Goal: Contribute content

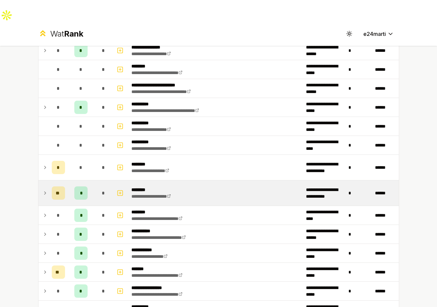
scroll to position [464, 0]
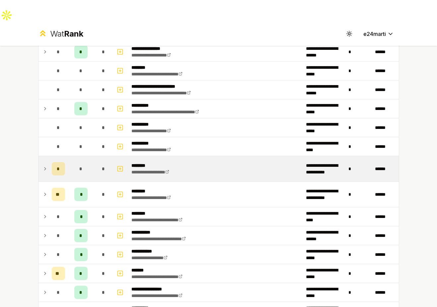
click at [74, 156] on td "*" at bounding box center [81, 168] width 27 height 25
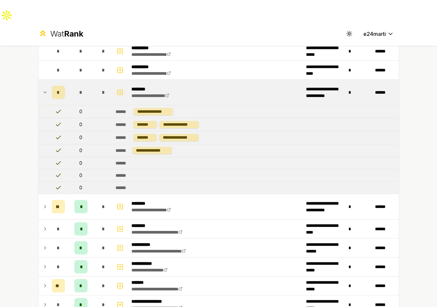
scroll to position [547, 0]
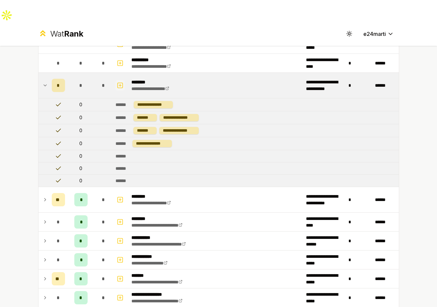
click at [119, 81] on icon "button" at bounding box center [120, 85] width 7 height 8
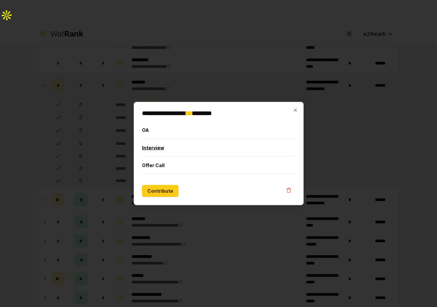
click at [183, 150] on button "Interview" at bounding box center [218, 147] width 153 height 17
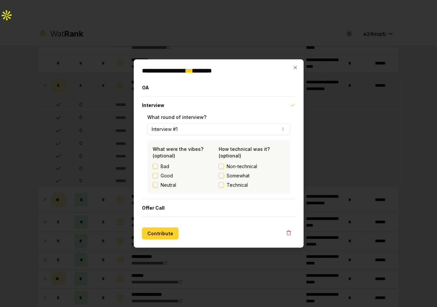
click at [146, 238] on button "Contribute" at bounding box center [160, 233] width 37 height 12
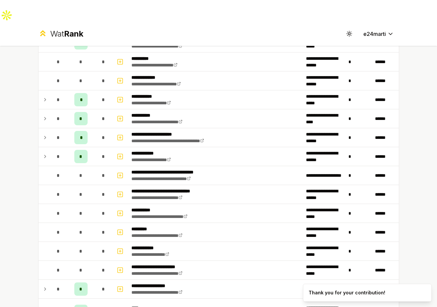
scroll to position [705, 0]
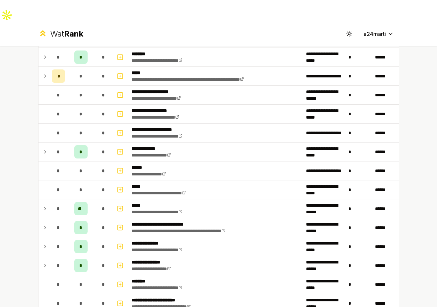
scroll to position [274, 0]
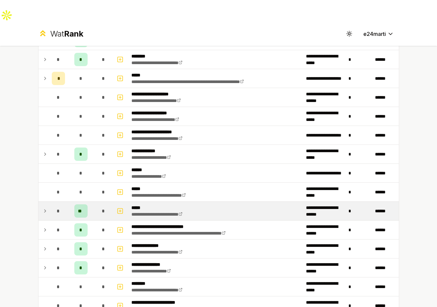
click at [45, 207] on icon at bounding box center [45, 211] width 5 height 8
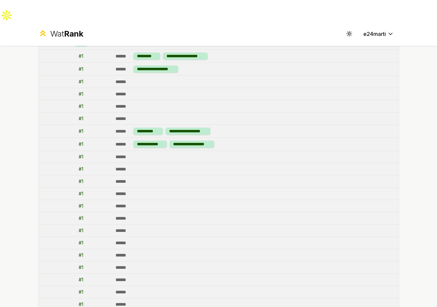
scroll to position [377, 0]
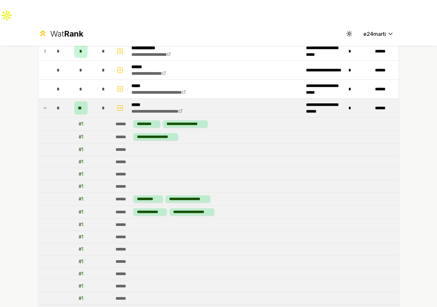
click at [52, 101] on div "*" at bounding box center [58, 107] width 13 height 13
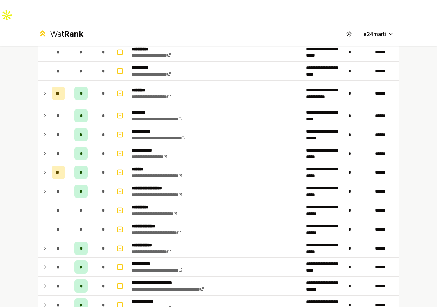
scroll to position [788, 0]
